Goal: Information Seeking & Learning: Learn about a topic

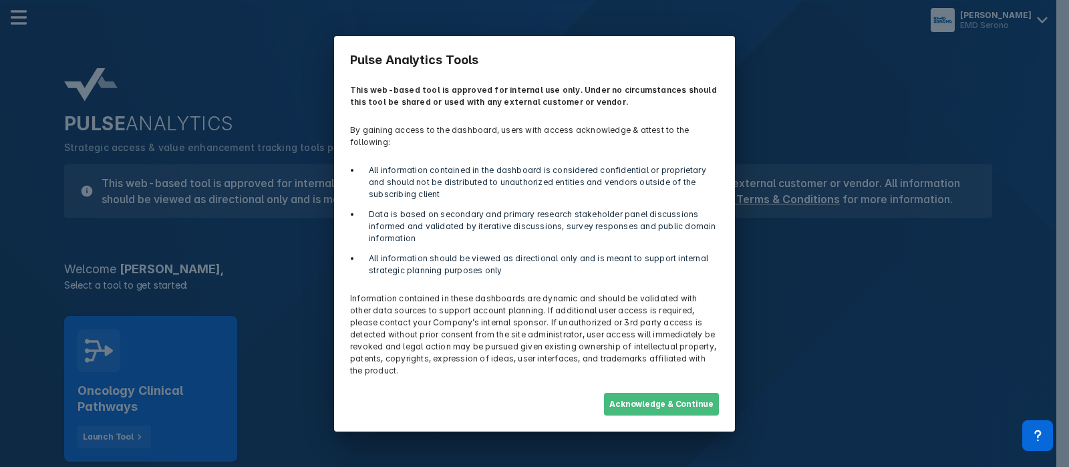
click at [685, 393] on button "Acknowledge & Continue" at bounding box center [661, 404] width 115 height 23
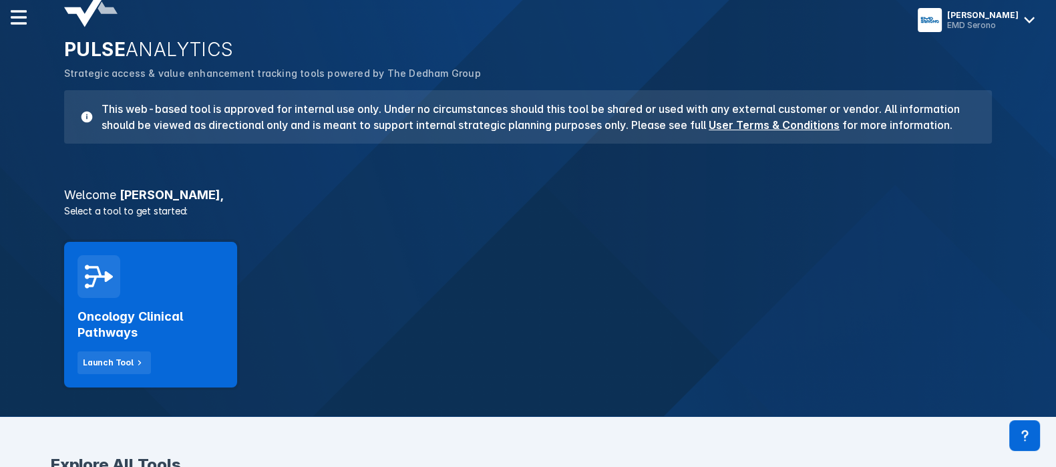
scroll to position [166, 0]
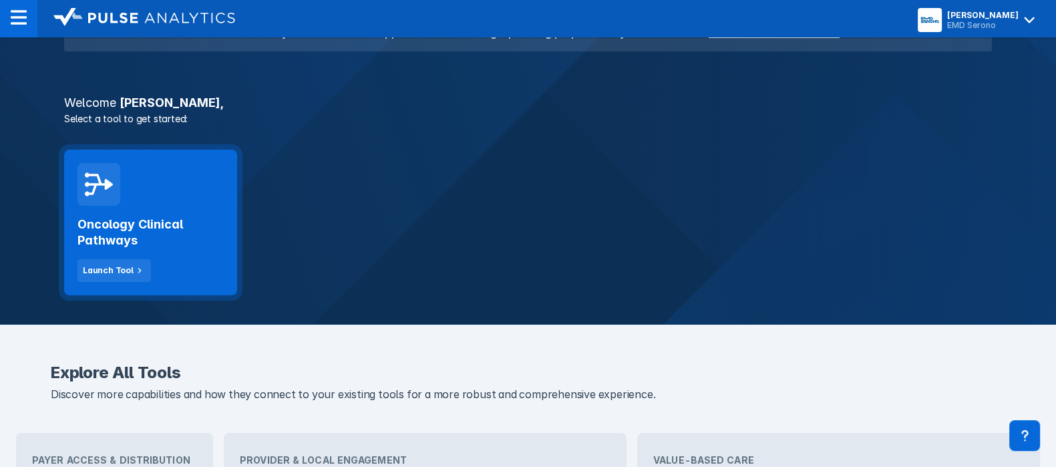
click at [150, 215] on div "Oncology Clinical Pathways Launch Tool" at bounding box center [150, 244] width 146 height 76
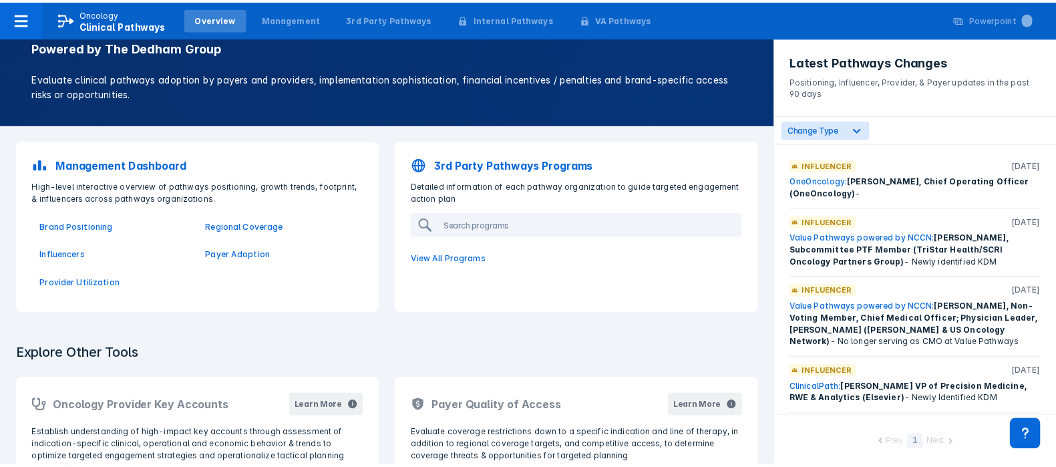
scroll to position [83, 0]
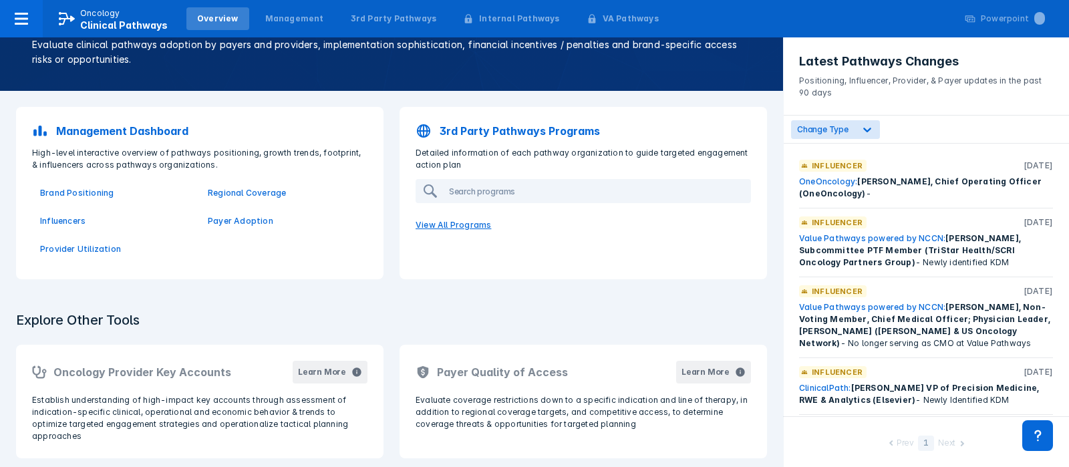
click at [466, 228] on p "View All Programs" at bounding box center [583, 225] width 351 height 28
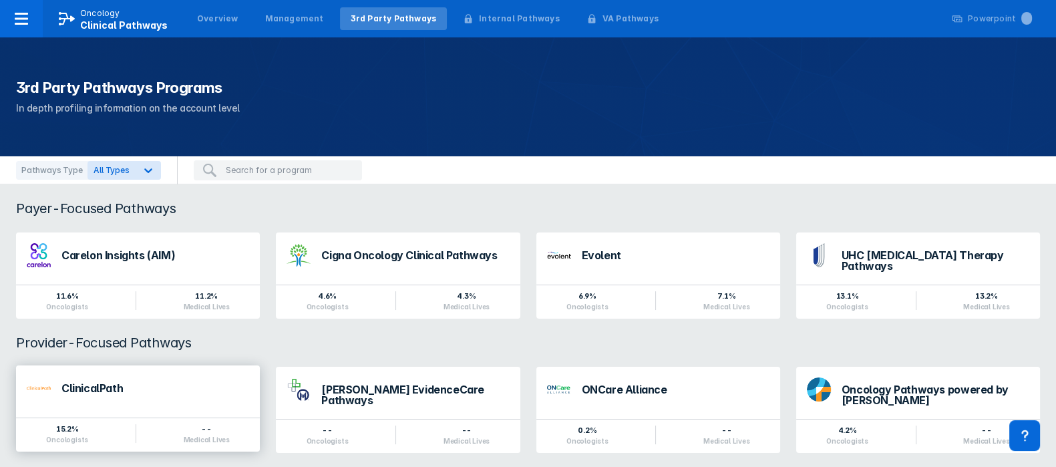
click at [98, 383] on div "ClinicalPath" at bounding box center [155, 388] width 188 height 11
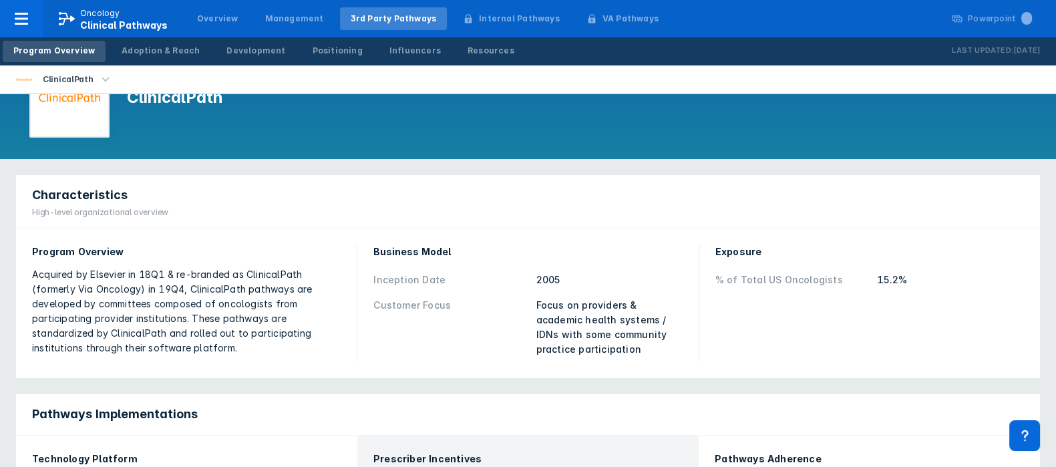
scroll to position [52, 0]
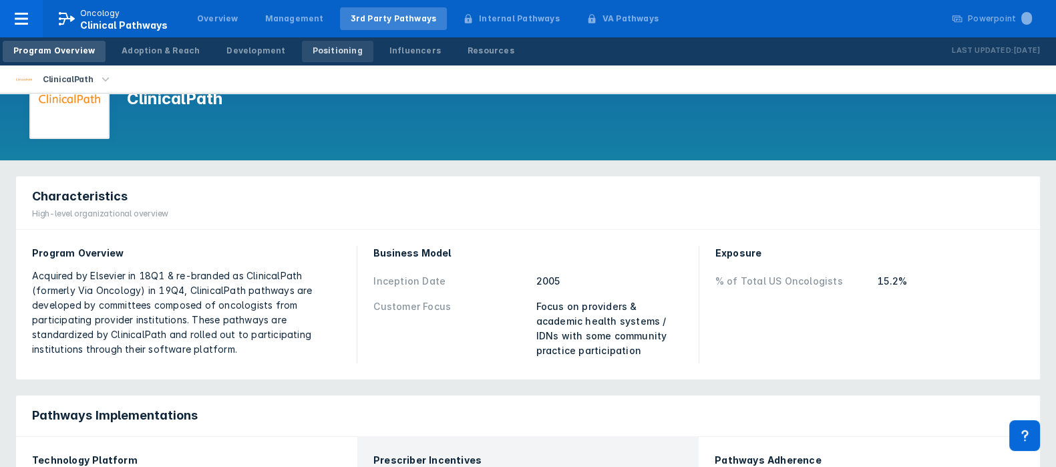
click at [317, 51] on div "Positioning" at bounding box center [338, 51] width 50 height 12
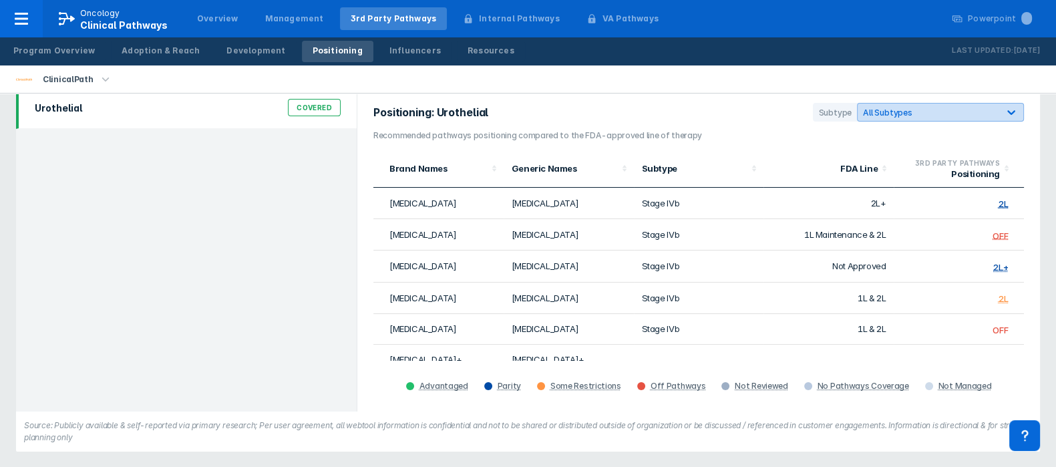
click at [1012, 110] on icon at bounding box center [1011, 112] width 13 height 13
click at [165, 51] on div "Adoption & Reach" at bounding box center [161, 51] width 78 height 12
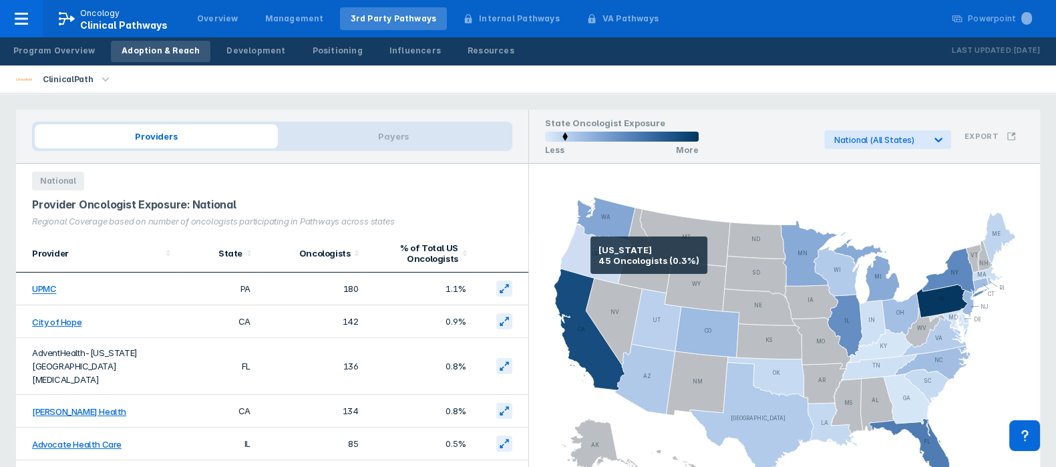
click at [591, 255] on icon at bounding box center [595, 254] width 71 height 60
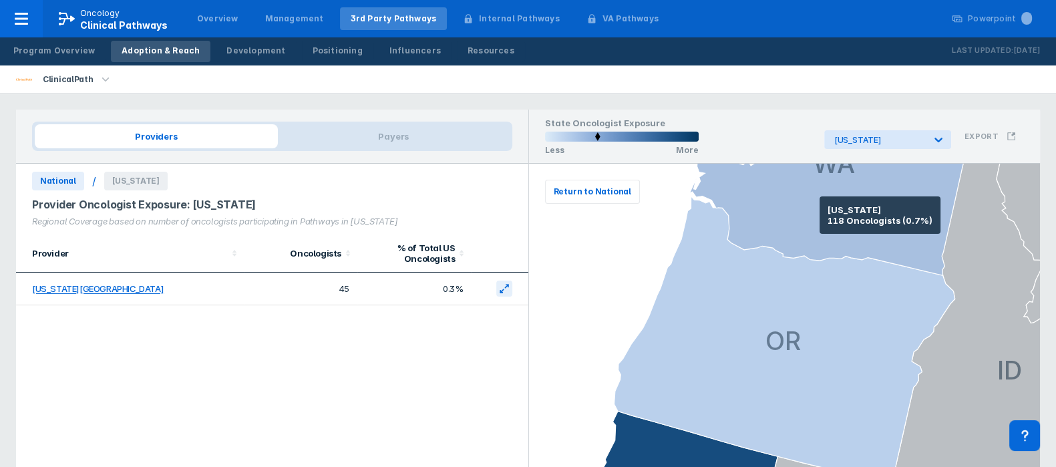
click at [820, 214] on icon at bounding box center [831, 172] width 285 height 208
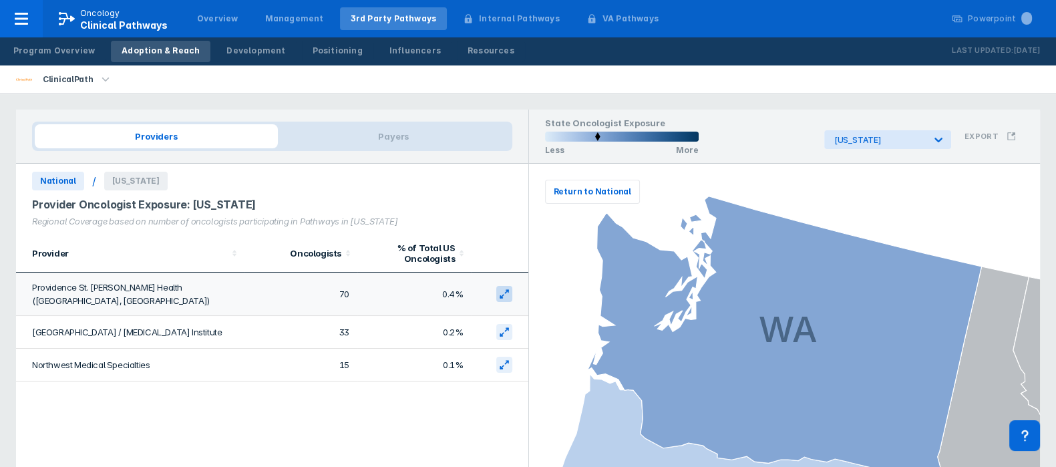
click at [502, 289] on icon at bounding box center [504, 294] width 11 height 11
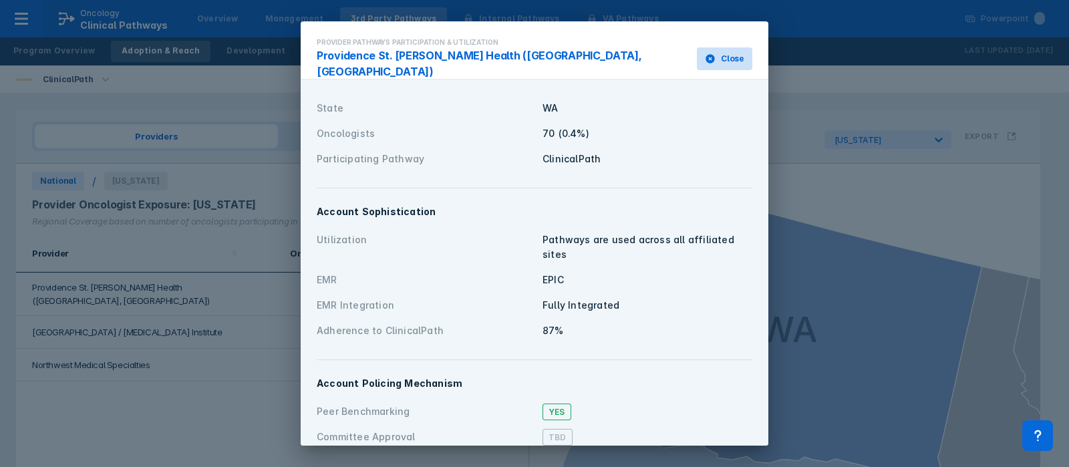
click at [705, 54] on icon at bounding box center [709, 58] width 9 height 9
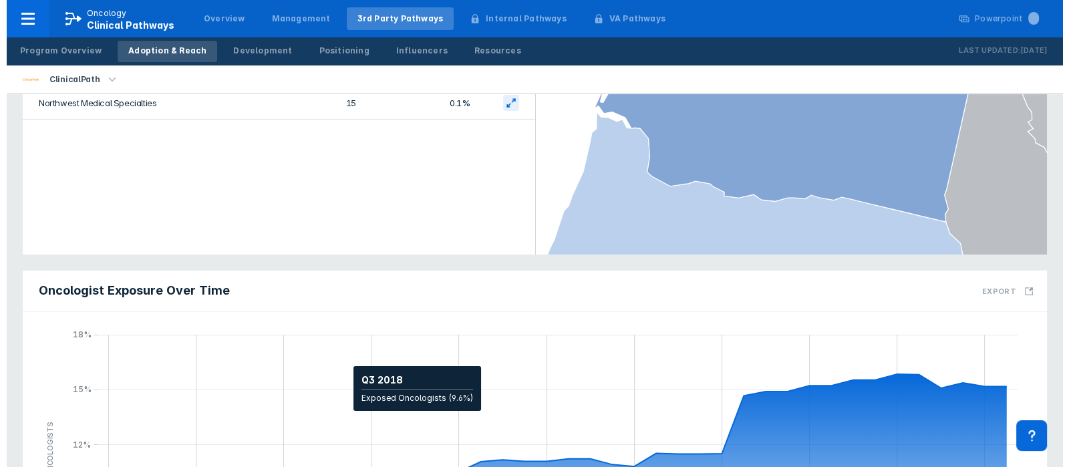
scroll to position [83, 0]
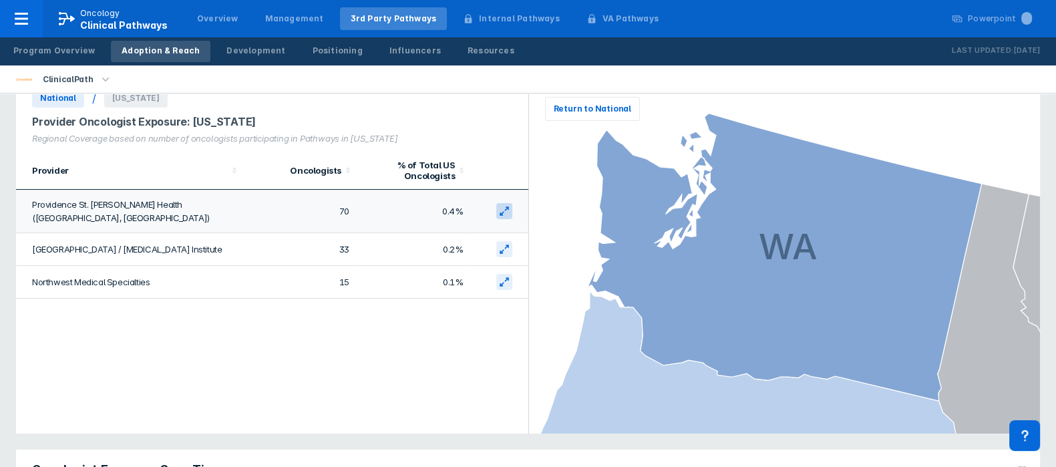
click at [504, 206] on icon at bounding box center [504, 211] width 11 height 11
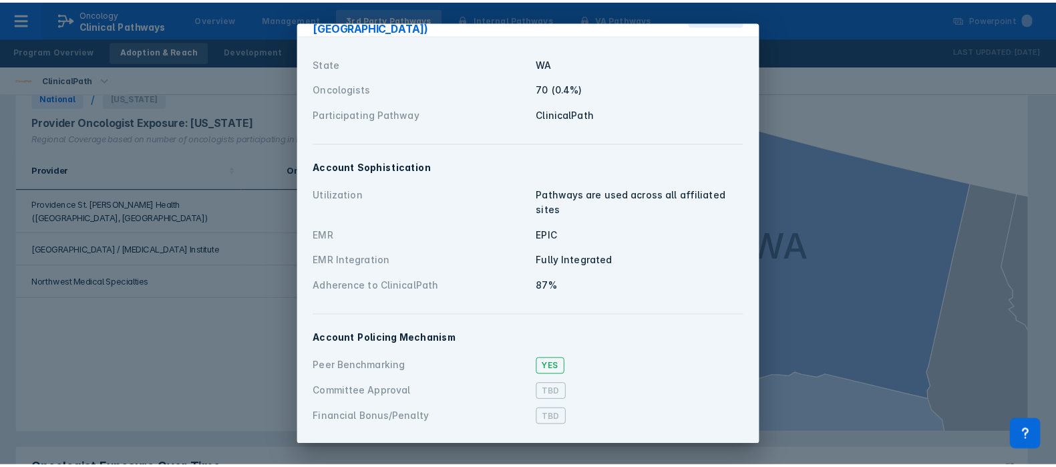
scroll to position [0, 0]
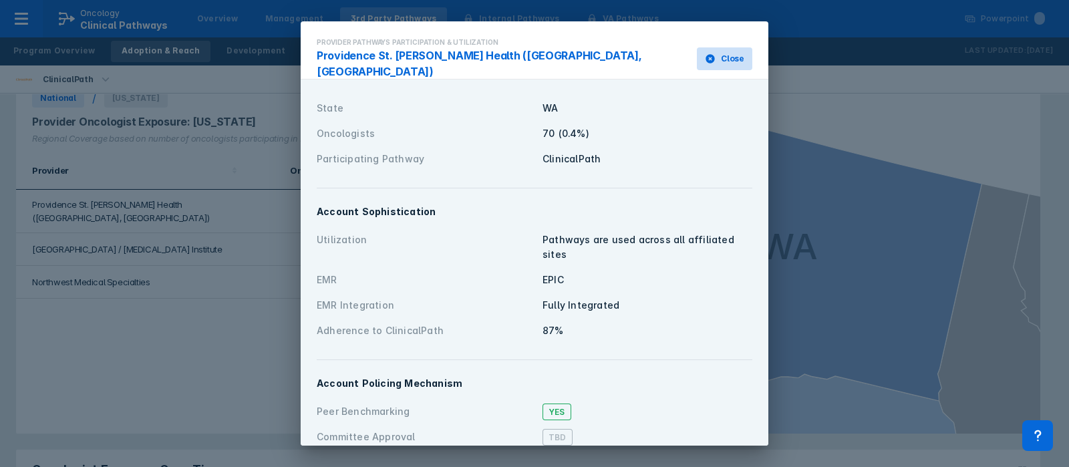
click at [705, 53] on icon at bounding box center [710, 58] width 11 height 11
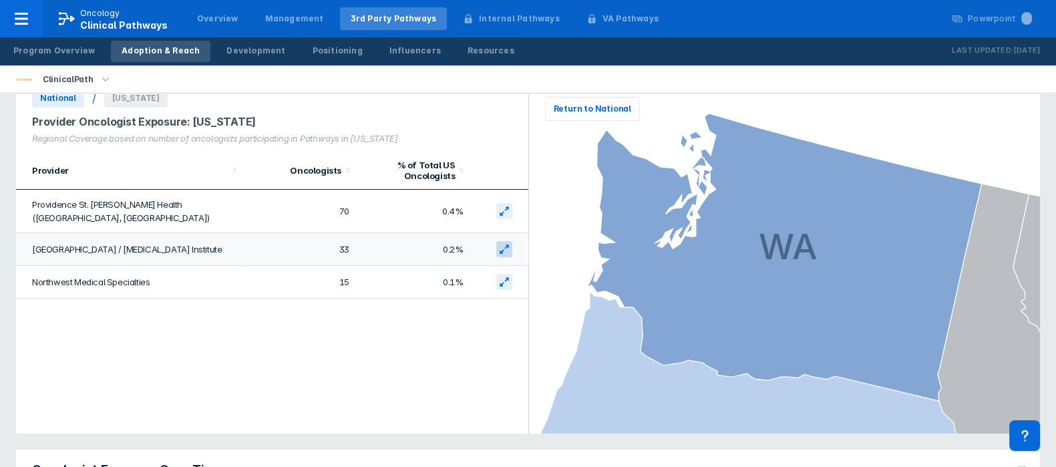
click at [504, 244] on icon at bounding box center [504, 249] width 11 height 11
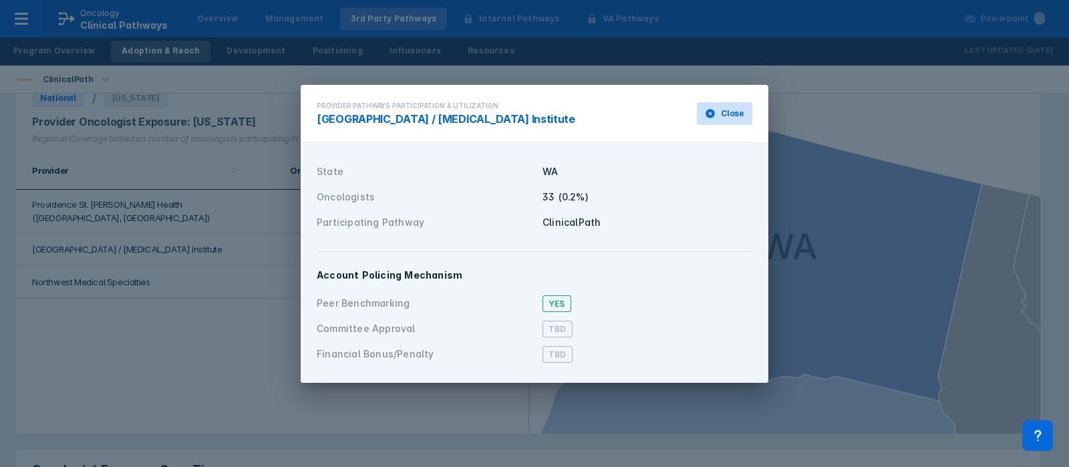
click at [709, 112] on icon at bounding box center [709, 113] width 9 height 9
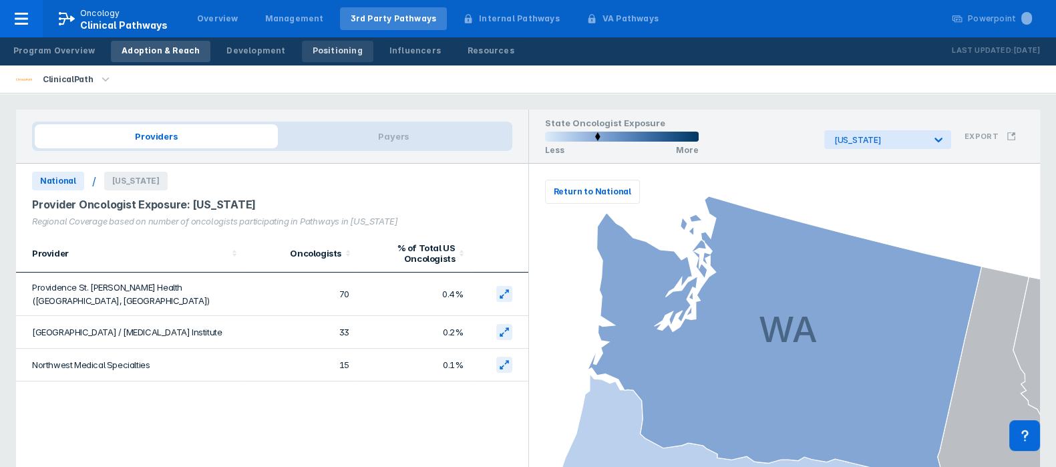
click at [329, 46] on div "Positioning" at bounding box center [338, 51] width 50 height 12
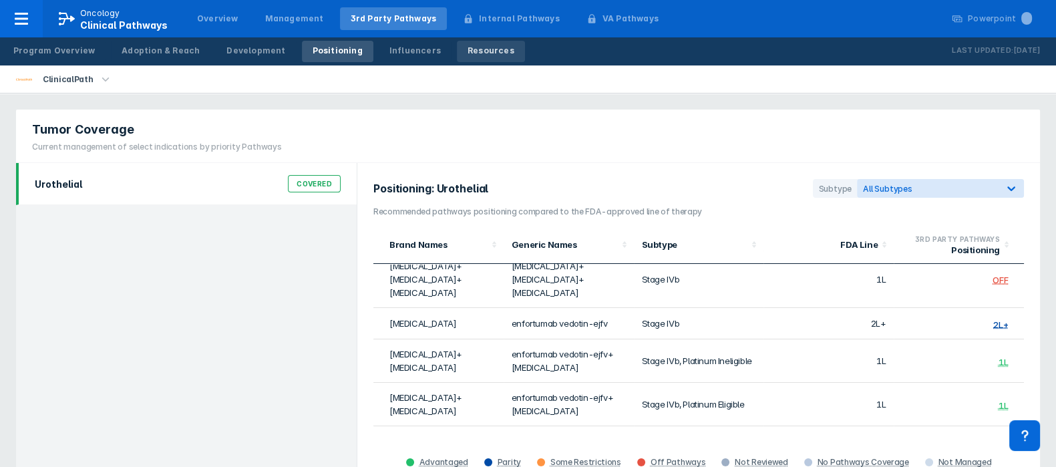
click at [468, 47] on div "Resources" at bounding box center [491, 51] width 47 height 12
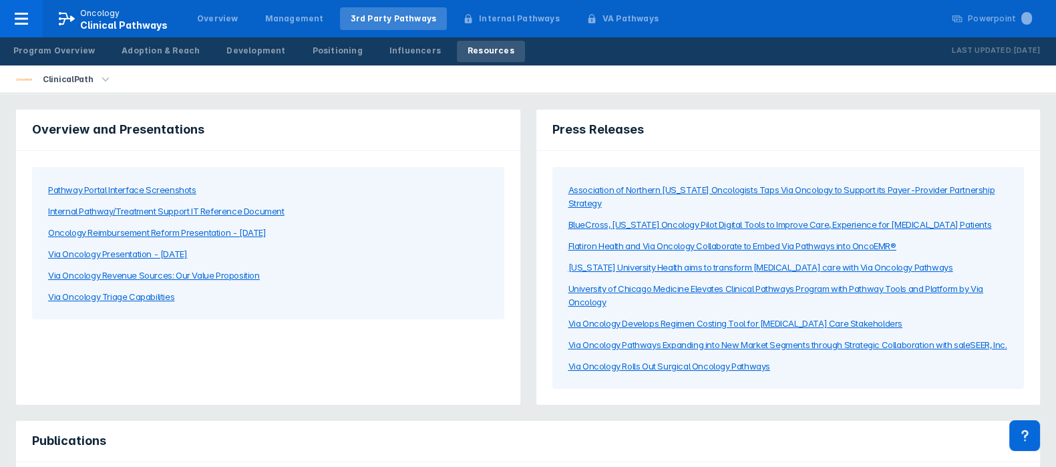
click at [83, 188] on div "Pathway Portal Interface Screenshots" at bounding box center [122, 189] width 148 height 13
click at [247, 210] on div "Internal Pathway/Treatment Support IT Reference Document" at bounding box center [166, 210] width 236 height 13
click at [318, 48] on div "Positioning" at bounding box center [338, 51] width 50 height 12
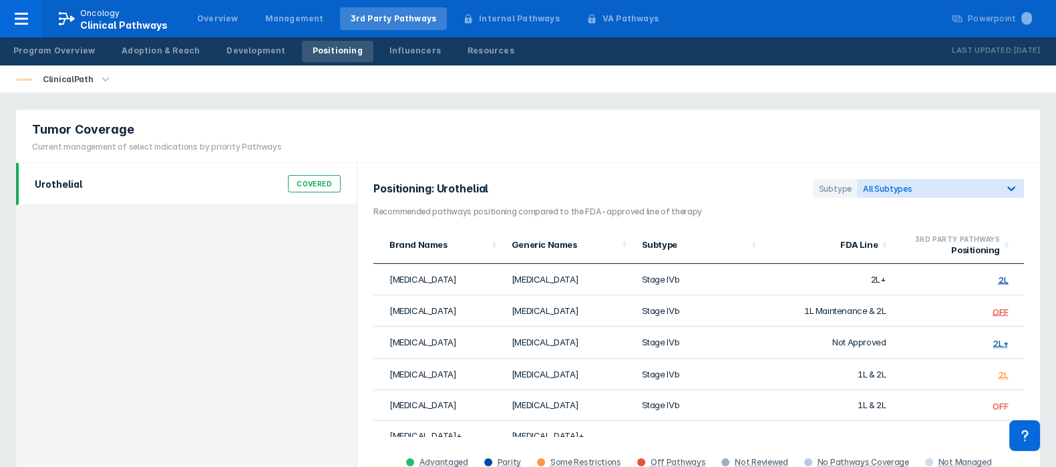
click at [329, 183] on div "Covered" at bounding box center [314, 183] width 53 height 17
click at [245, 55] on div "Development" at bounding box center [255, 51] width 59 height 12
